Goal: Navigation & Orientation: Find specific page/section

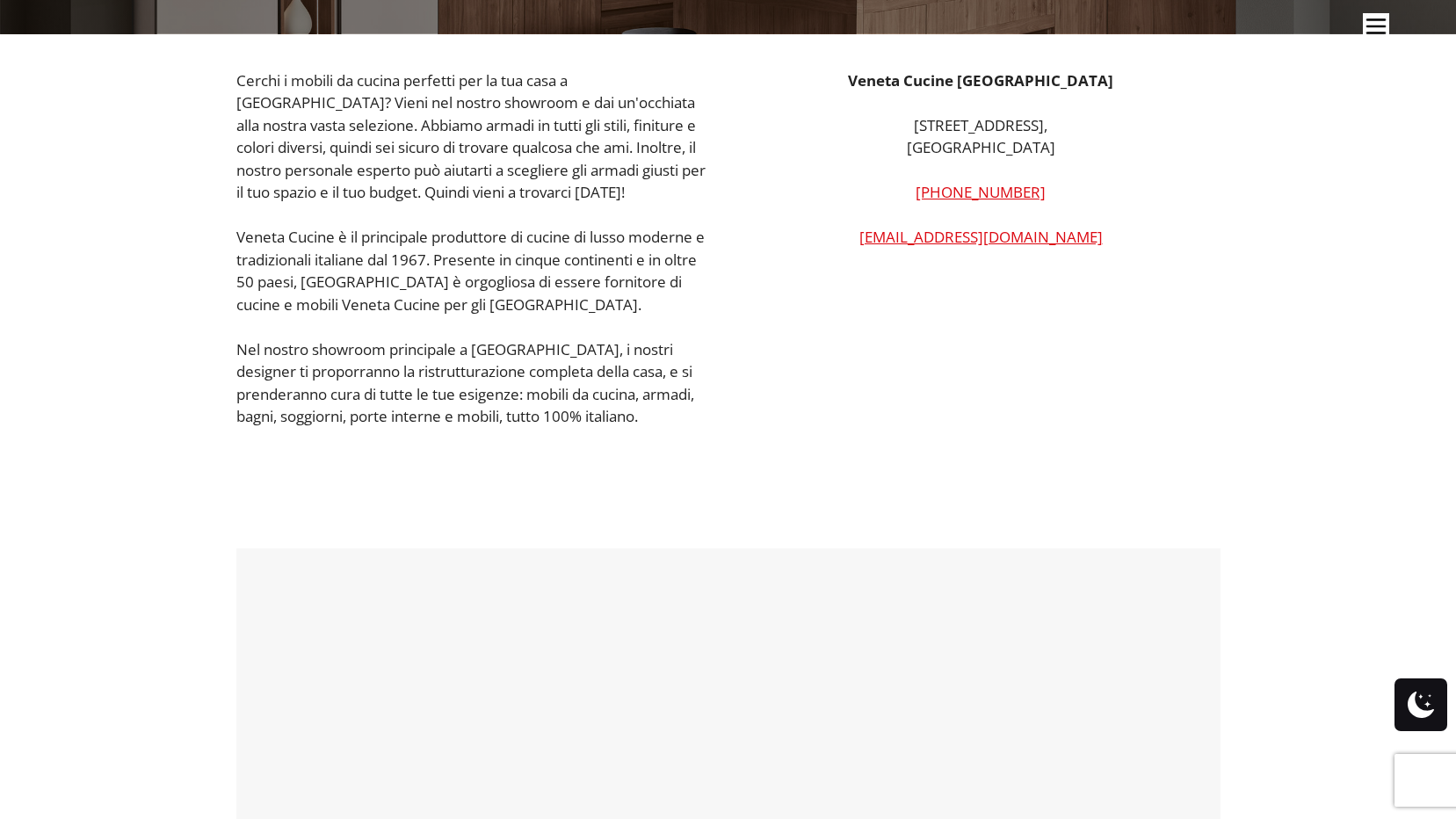
scroll to position [307, 0]
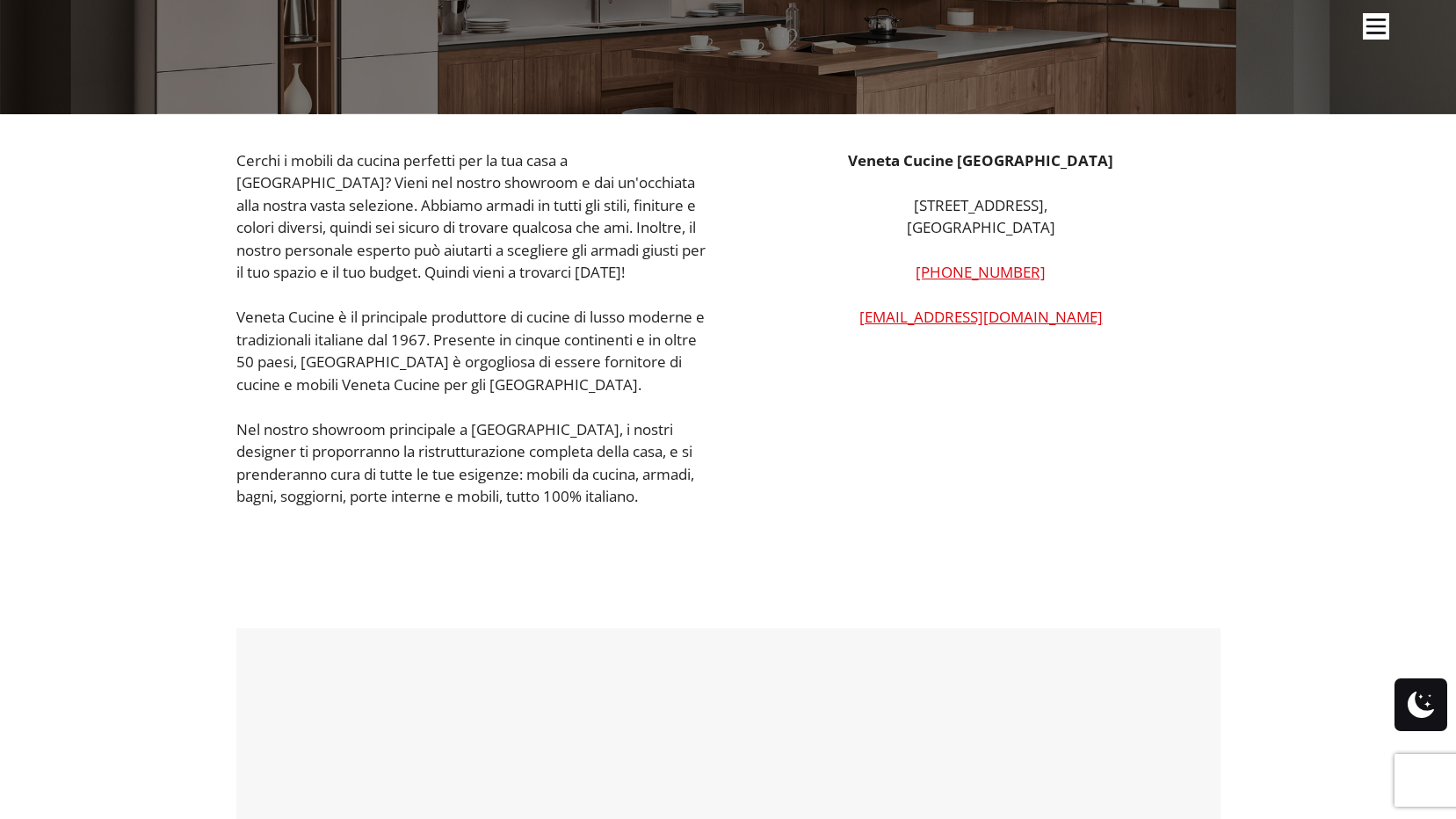
click at [1370, 25] on img "Sito" at bounding box center [1376, 26] width 26 height 26
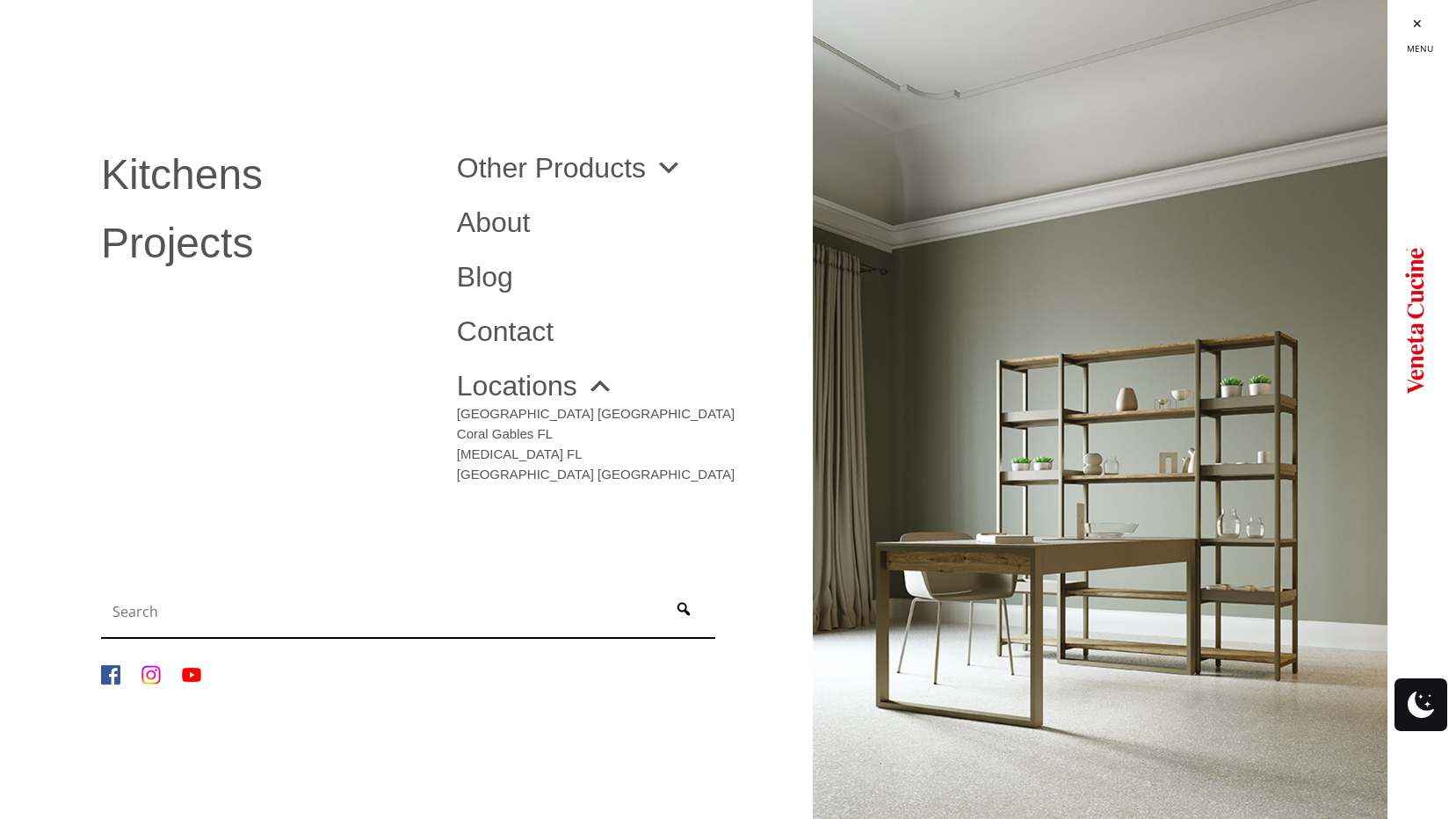
scroll to position [282, 0]
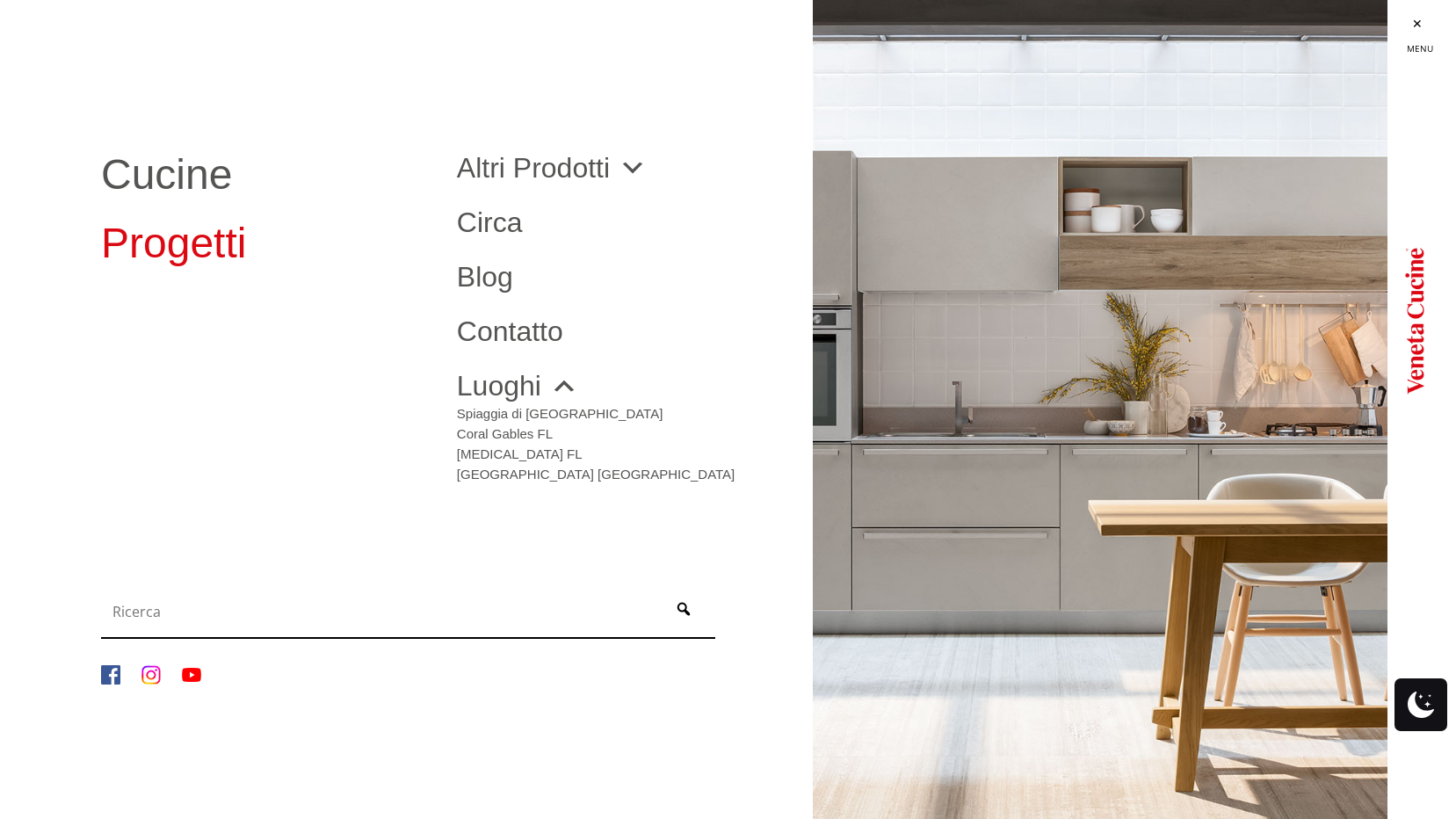
click at [203, 252] on link "Progetti" at bounding box center [265, 243] width 329 height 42
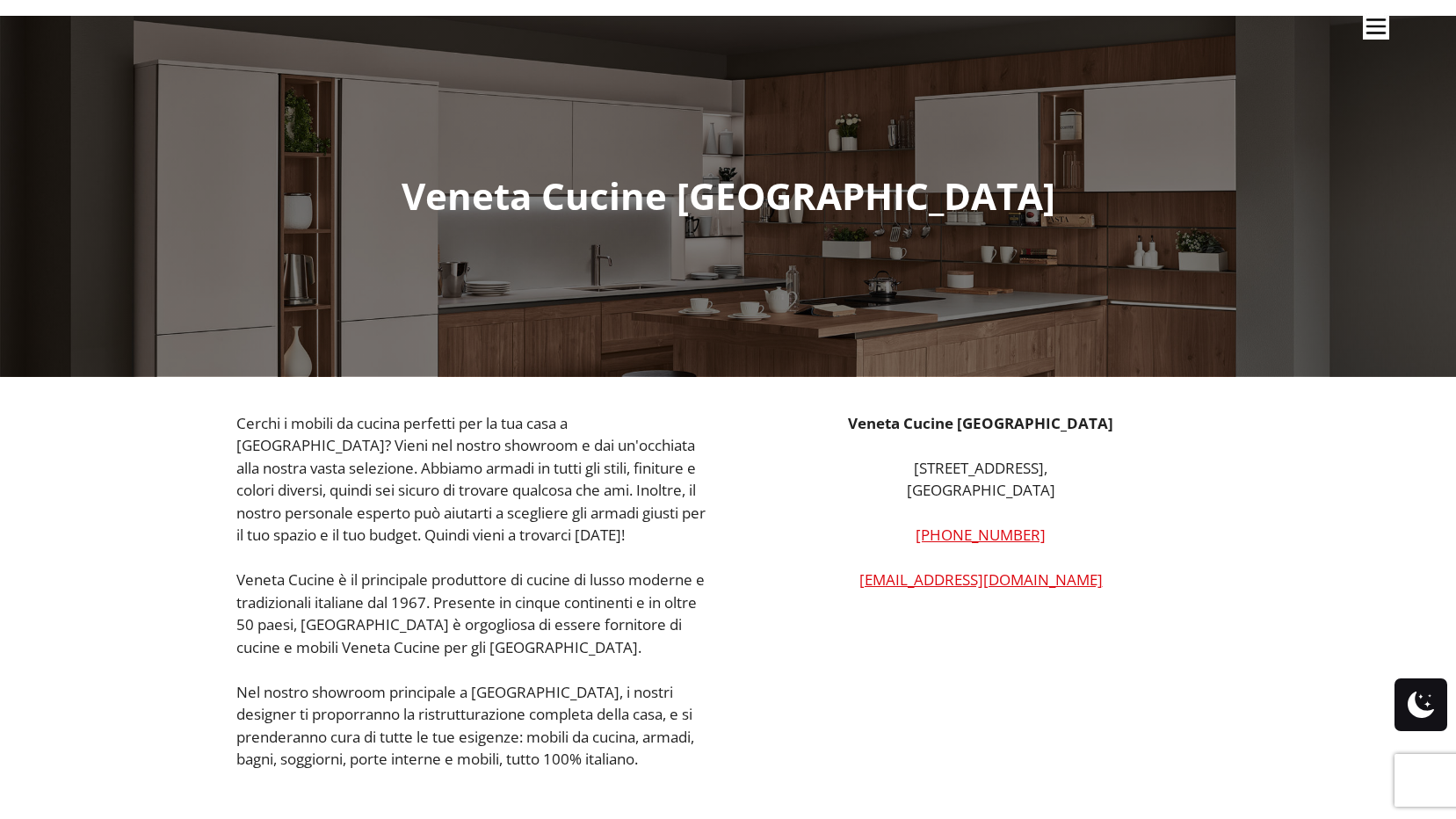
scroll to position [44, 0]
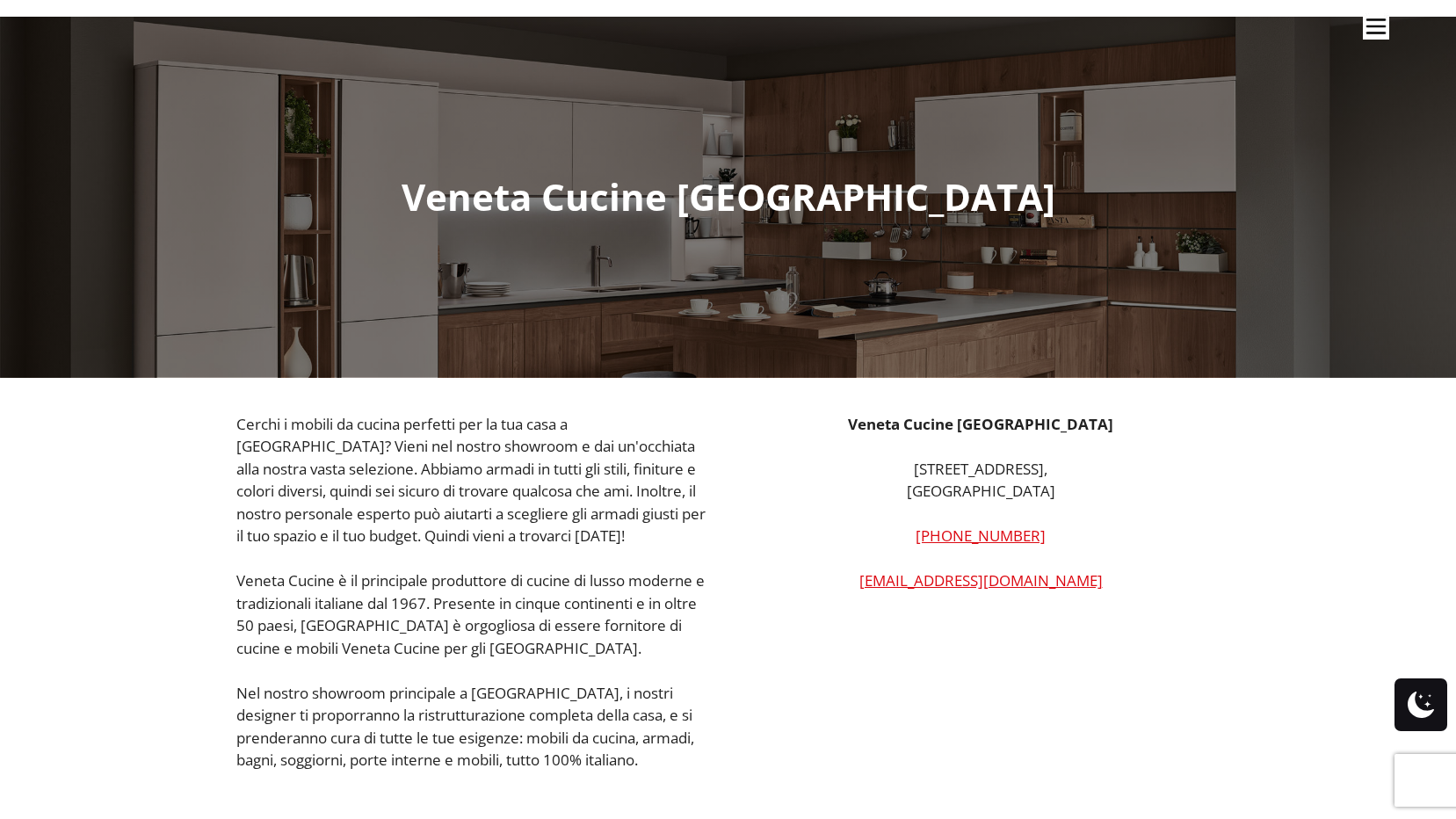
click at [1382, 25] on img "Site" at bounding box center [1376, 26] width 26 height 26
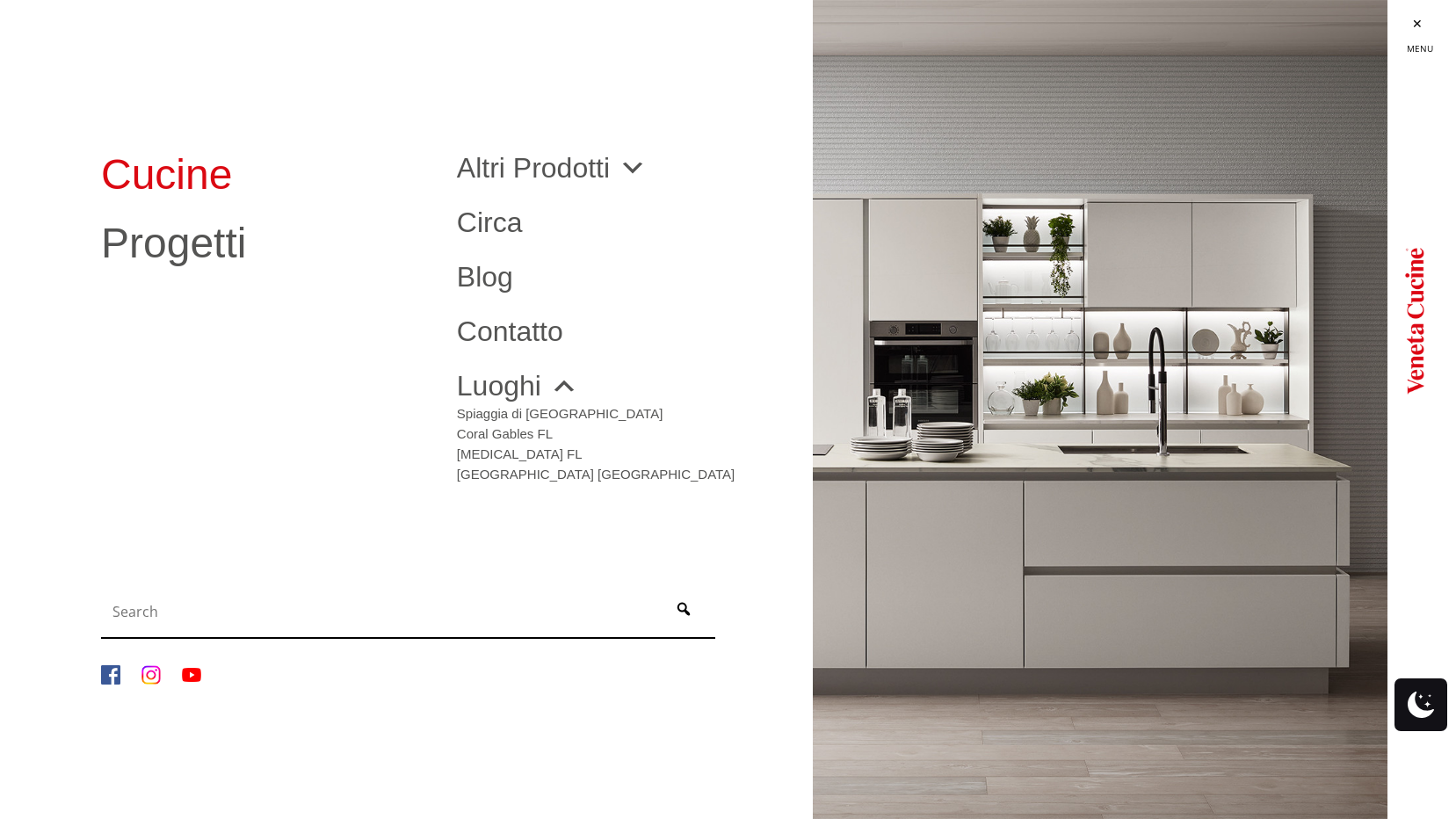
click at [204, 177] on link "Cucine" at bounding box center [265, 174] width 329 height 42
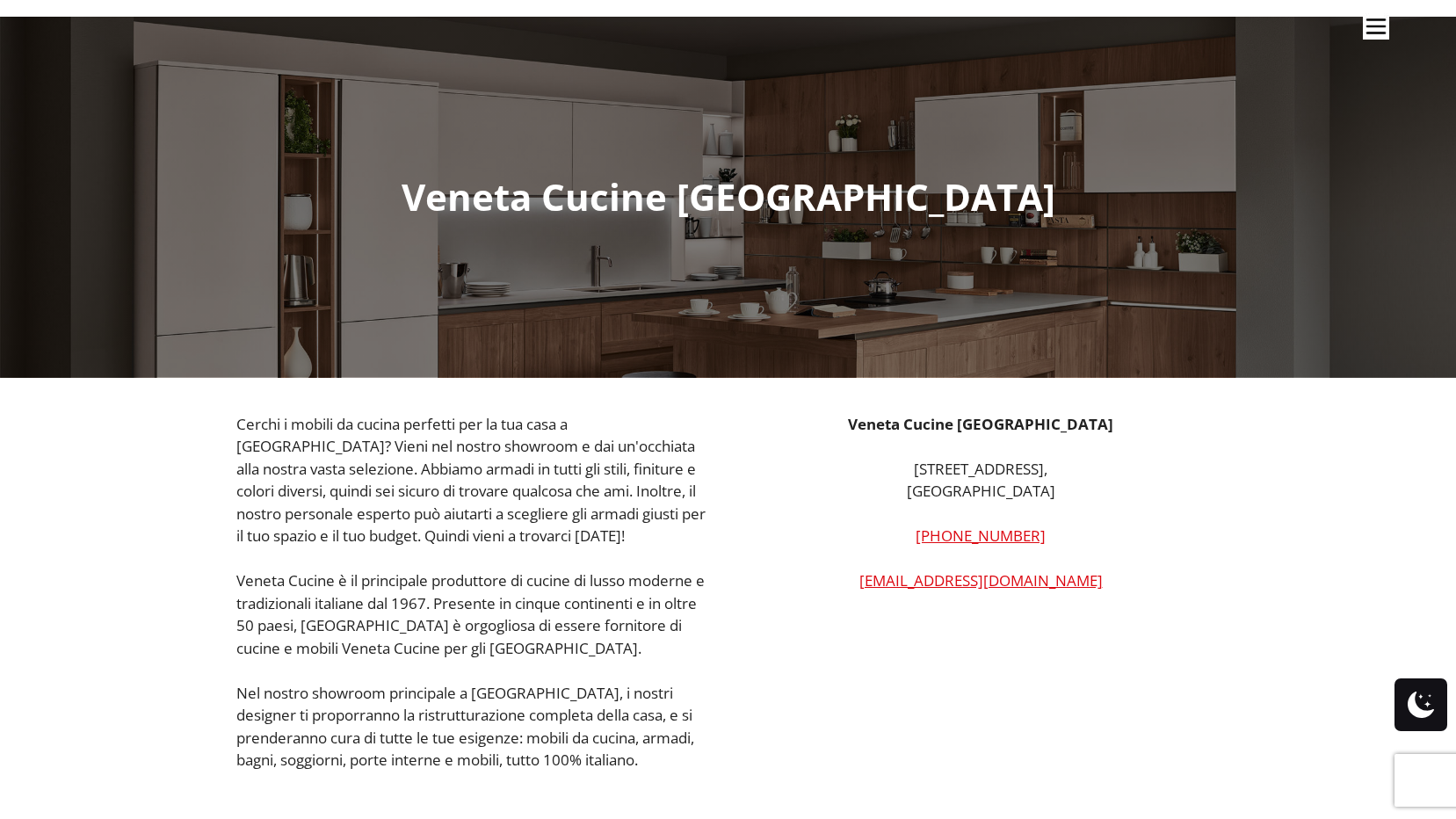
scroll to position [70, 0]
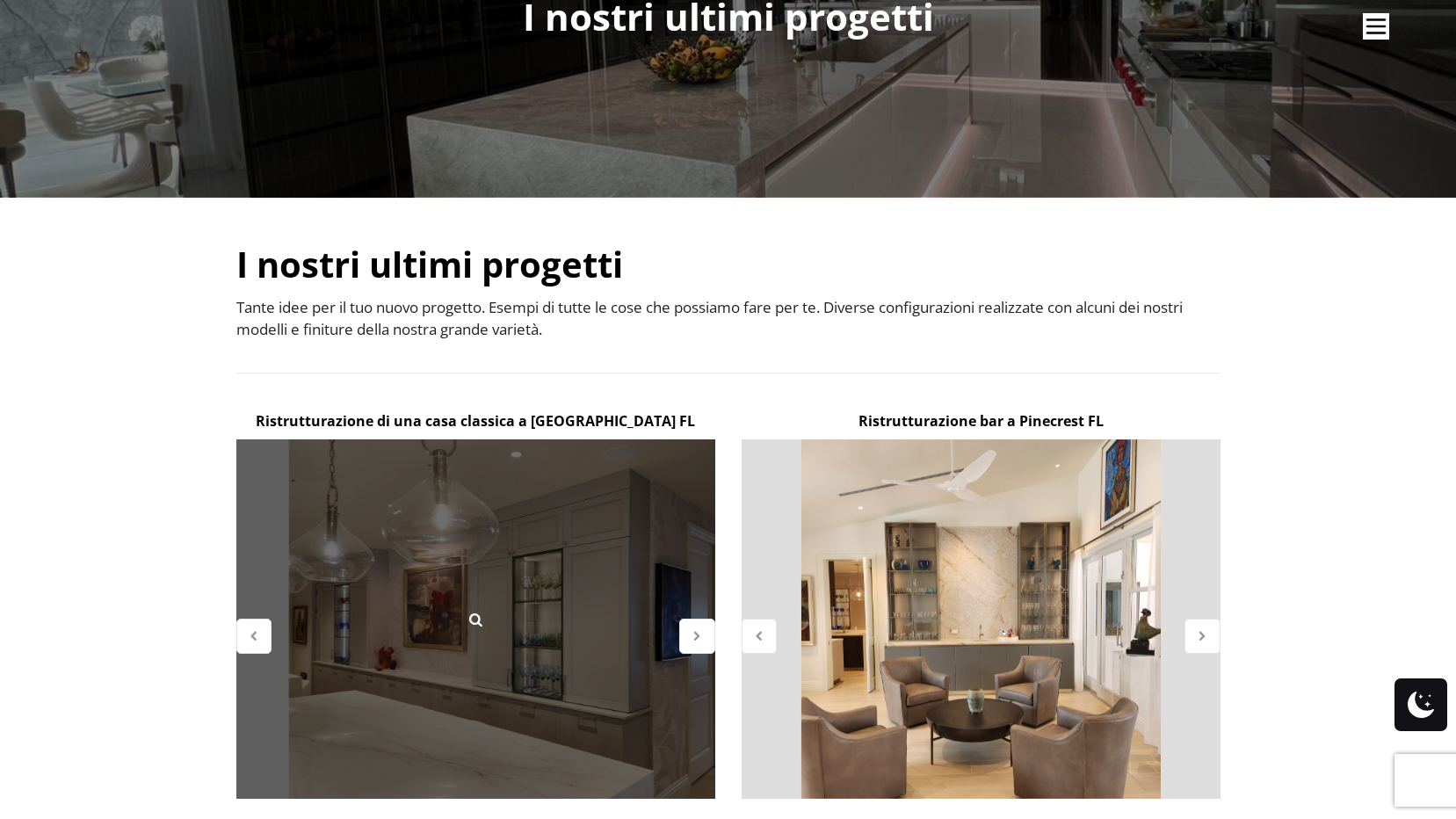
scroll to position [175, 0]
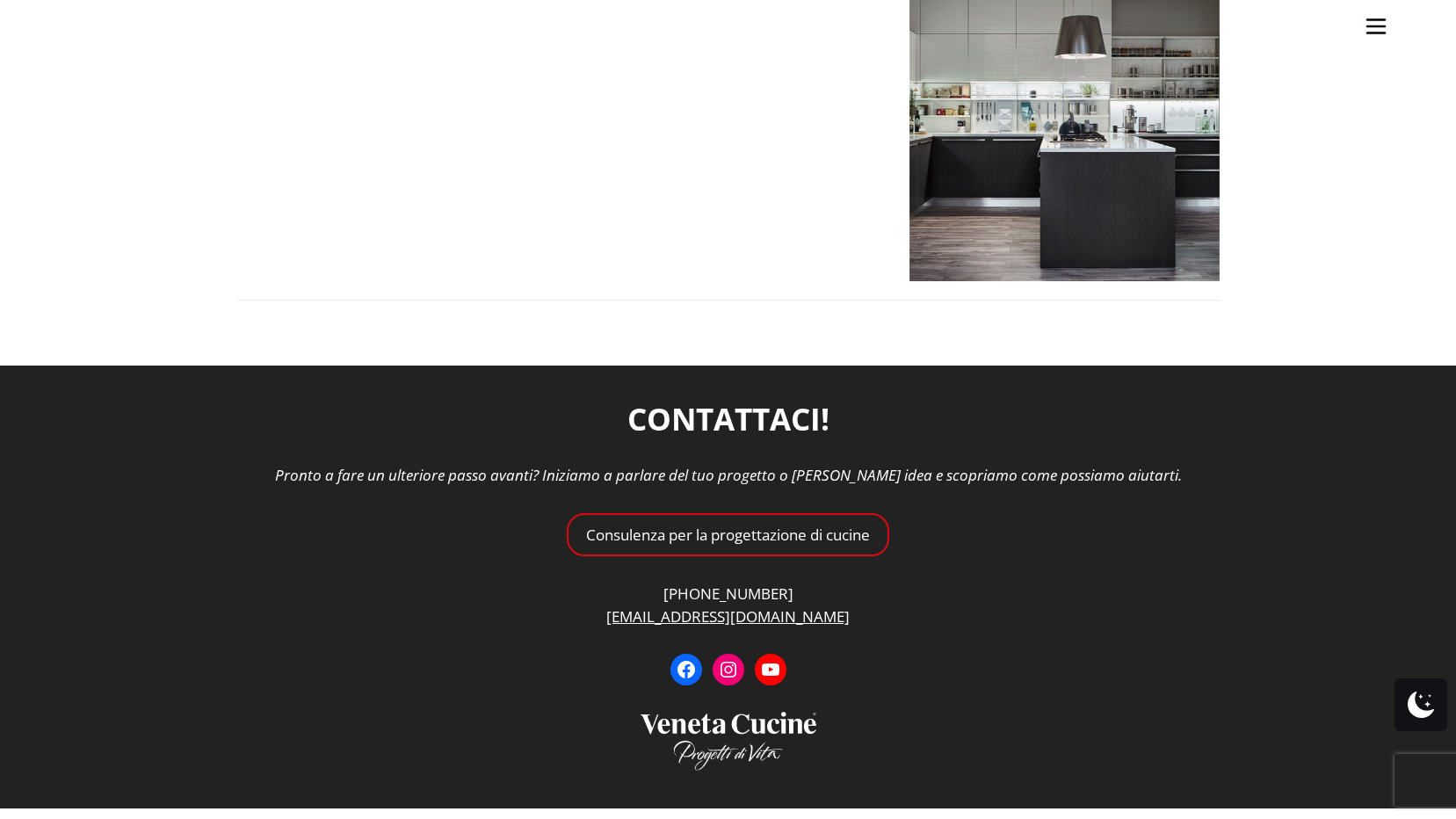
scroll to position [2319, 0]
